Goal: Check status: Check status

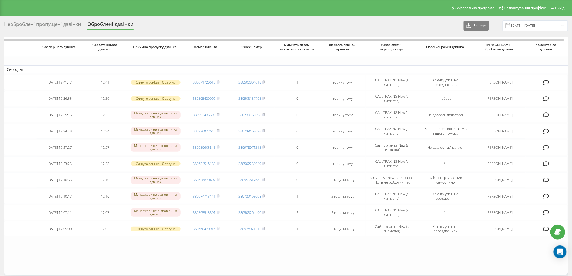
click at [58, 27] on div "Необроблені пропущені дзвінки" at bounding box center [42, 25] width 77 height 8
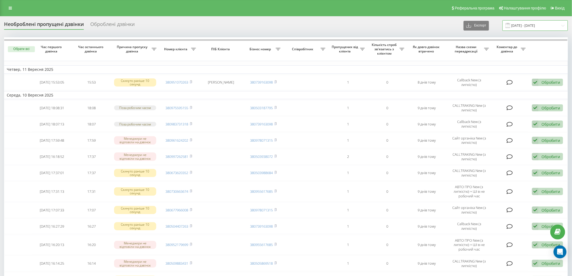
click at [535, 25] on input "[DATE] - [DATE]" at bounding box center [534, 25] width 65 height 11
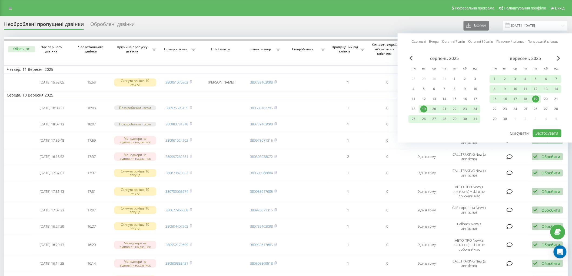
drag, startPoint x: 536, startPoint y: 99, endPoint x: 536, endPoint y: 103, distance: 3.6
click at [536, 99] on div "19" at bounding box center [535, 98] width 7 height 7
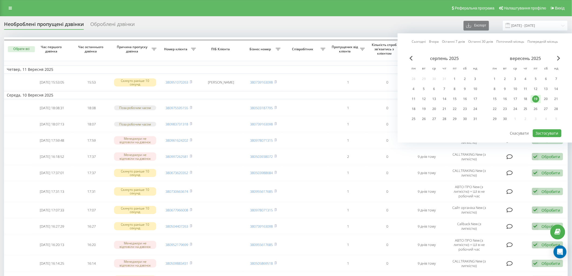
click at [545, 137] on div "Сьогодні Вчора Останні 7 днів Останні 30 днів Поточний місяць Попередній місяць…" at bounding box center [485, 87] width 175 height 109
click at [543, 134] on button "Застосувати" at bounding box center [547, 133] width 29 height 8
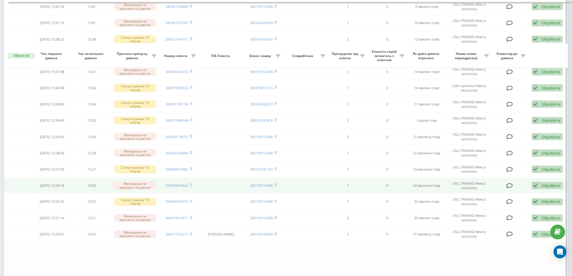
scroll to position [287, 0]
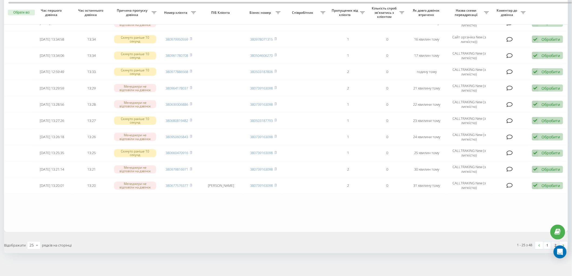
click at [553, 242] on link "2" at bounding box center [555, 246] width 8 height 8
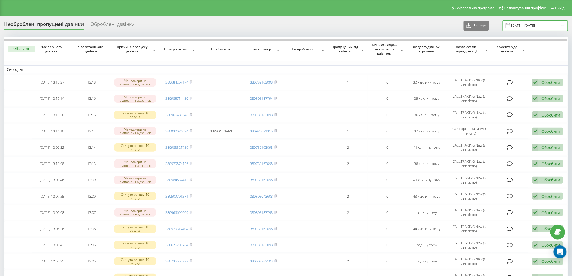
click at [528, 27] on input "[DATE] - [DATE]" at bounding box center [534, 25] width 65 height 11
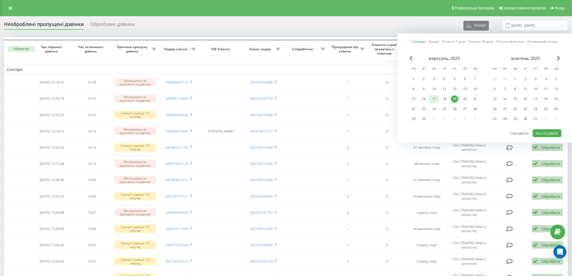
click at [433, 99] on div "17" at bounding box center [433, 98] width 7 height 7
click at [444, 99] on div "18" at bounding box center [444, 98] width 7 height 7
click at [454, 98] on div "19" at bounding box center [454, 98] width 7 height 7
click at [433, 96] on div "17" at bounding box center [433, 98] width 7 height 7
click at [539, 133] on button "Застосувати" at bounding box center [547, 133] width 29 height 8
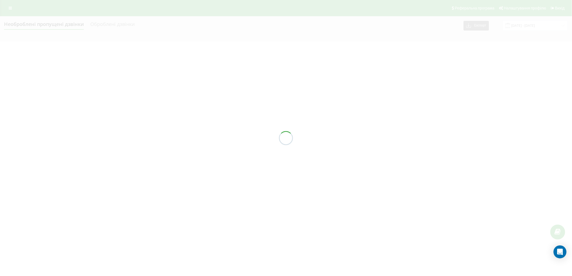
type input "[DATE] - [DATE]"
